Goal: Information Seeking & Learning: Find specific fact

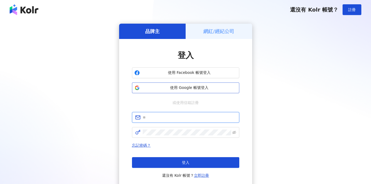
type input "**********"
click at [182, 89] on span "使用 Google 帳號登入" at bounding box center [189, 87] width 95 height 5
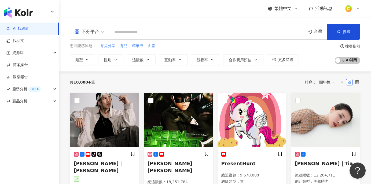
click at [133, 36] on input "search" at bounding box center [207, 32] width 193 height 10
paste input "**********"
type input "**********"
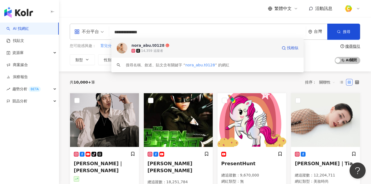
click at [125, 49] on img at bounding box center [122, 48] width 11 height 11
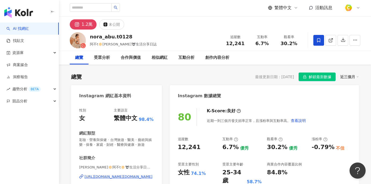
scroll to position [1, 0]
drag, startPoint x: 226, startPoint y: 39, endPoint x: 250, endPoint y: 45, distance: 24.8
click at [250, 45] on div "追蹤數 12,241 互動率 6.7% 觀看率 30.2%" at bounding box center [262, 40] width 81 height 16
click at [226, 41] on div "12,241" at bounding box center [235, 43] width 20 height 5
drag, startPoint x: 225, startPoint y: 42, endPoint x: 243, endPoint y: 42, distance: 17.7
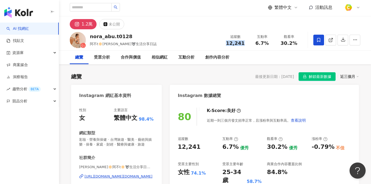
click at [243, 42] on div "12,241" at bounding box center [235, 43] width 20 height 5
copy span "12,241"
click at [256, 42] on div "6.7%" at bounding box center [262, 43] width 20 height 5
drag, startPoint x: 256, startPoint y: 42, endPoint x: 265, endPoint y: 42, distance: 9.1
click at [265, 42] on div "6.7%" at bounding box center [262, 43] width 20 height 5
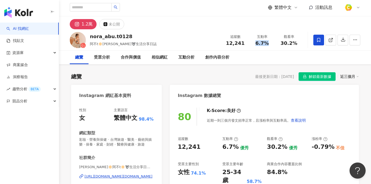
copy span "6.7%"
drag, startPoint x: 225, startPoint y: 41, endPoint x: 246, endPoint y: 43, distance: 21.0
click at [246, 43] on div "追蹤數 12,241" at bounding box center [235, 40] width 27 height 12
copy span "12,241"
